Goal: Task Accomplishment & Management: Manage account settings

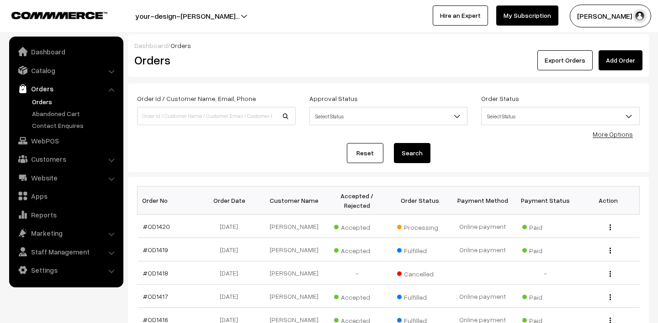
click at [42, 101] on link "Orders" at bounding box center [75, 102] width 90 height 10
click at [47, 101] on link "Orders" at bounding box center [75, 102] width 90 height 10
click at [42, 101] on link "Orders" at bounding box center [75, 102] width 90 height 10
